Goal: Find specific page/section: Find specific page/section

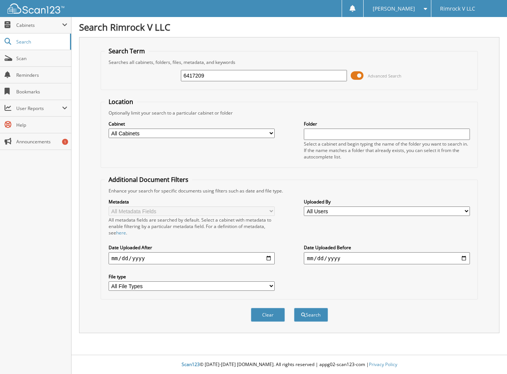
type input "6417209"
click at [294, 308] on button "Search" at bounding box center [311, 315] width 34 height 14
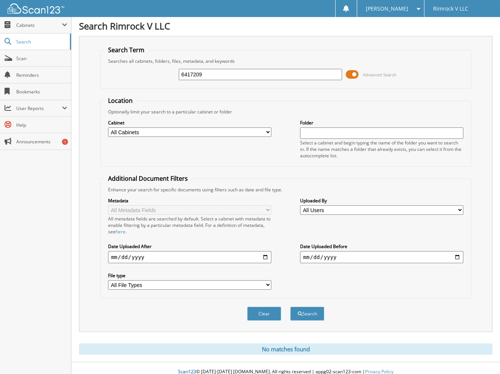
scroll to position [9, 0]
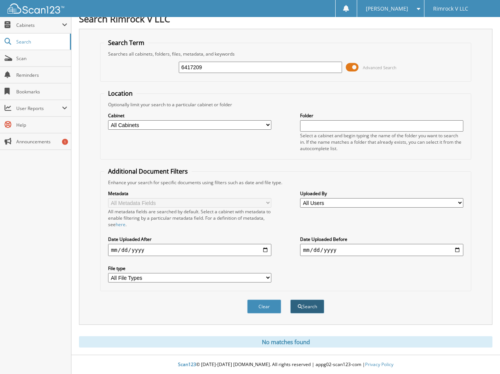
click at [306, 307] on button "Search" at bounding box center [307, 307] width 34 height 14
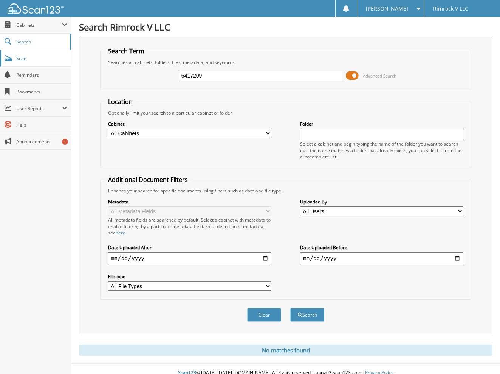
click at [30, 58] on span "Scan" at bounding box center [41, 58] width 51 height 6
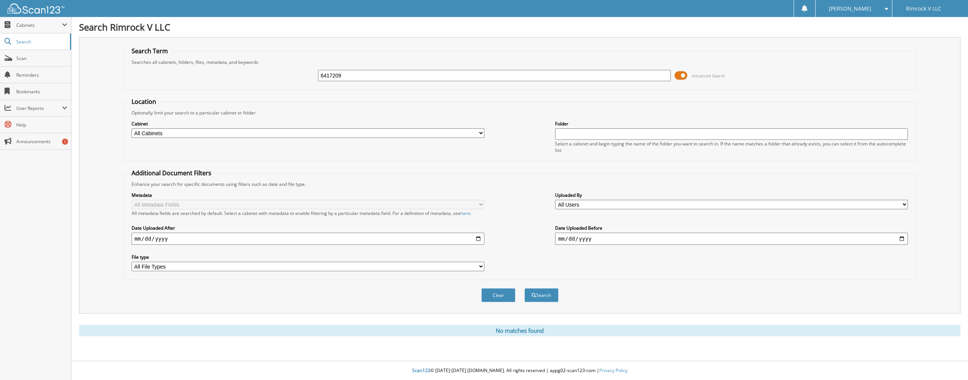
click at [368, 76] on input "6417209" at bounding box center [494, 75] width 353 height 11
type input "6417209"
click at [543, 294] on button "Search" at bounding box center [542, 296] width 34 height 14
click at [378, 76] on input "6417209" at bounding box center [494, 75] width 353 height 11
type input "6417209"
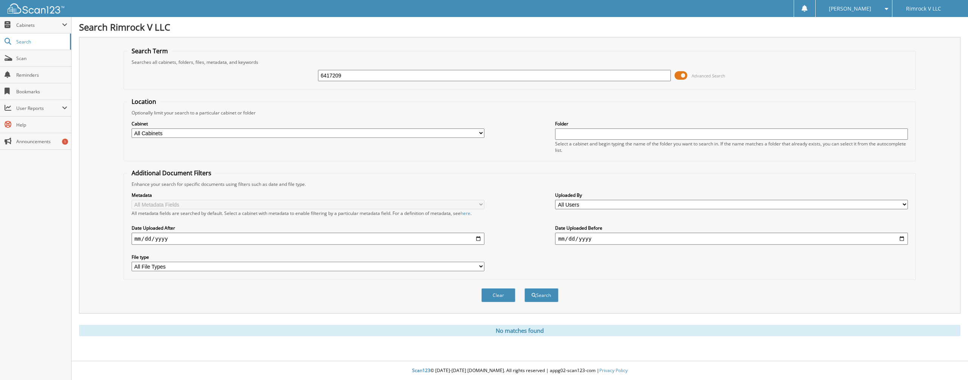
click at [525, 289] on button "Search" at bounding box center [542, 296] width 34 height 14
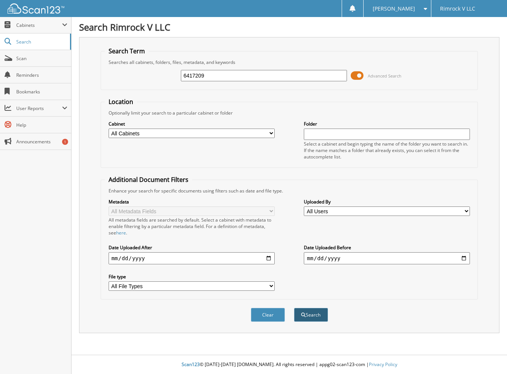
type input "6417209"
click at [313, 310] on button "Search" at bounding box center [311, 315] width 34 height 14
